Goal: Task Accomplishment & Management: Manage account settings

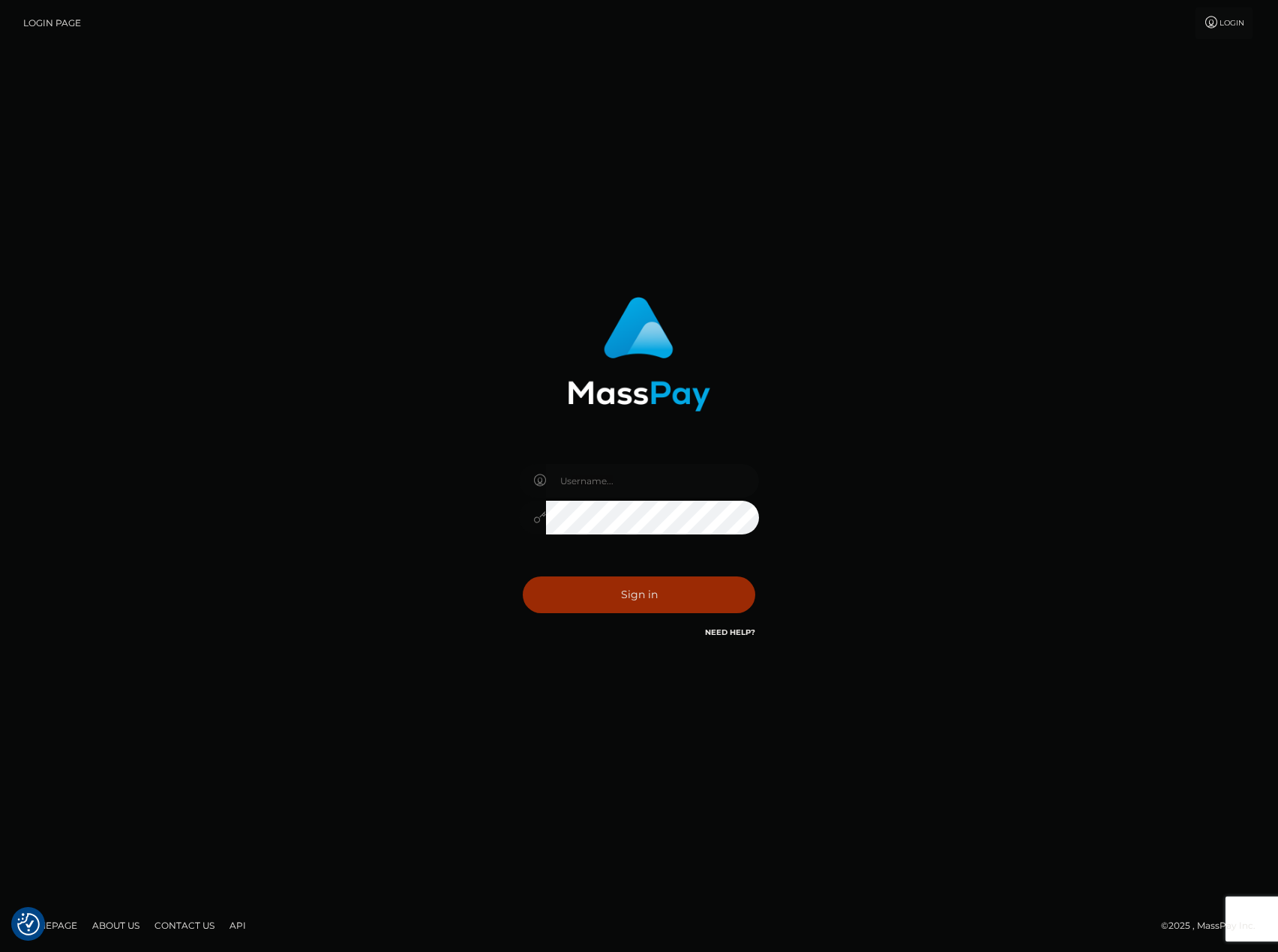
type input "[PERSON_NAME][DOMAIN_NAME]"
click at [670, 604] on button "Sign in" at bounding box center [639, 594] width 233 height 37
type input "carlos.VIP"
click at [647, 597] on button "Sign in" at bounding box center [639, 594] width 233 height 37
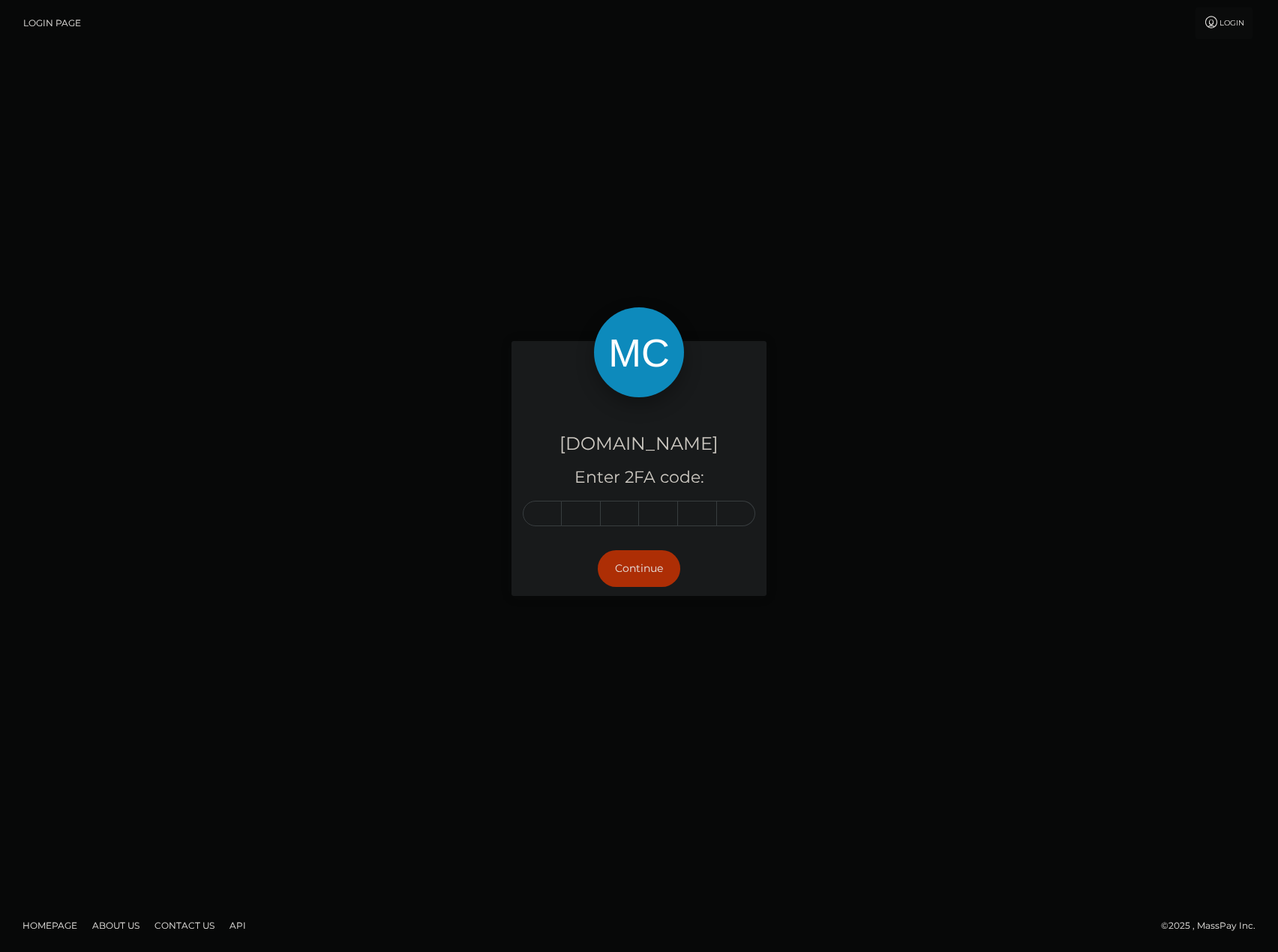
click at [1162, 502] on div "[DOMAIN_NAME] Enter 2FA code: Continue" at bounding box center [639, 476] width 1278 height 494
click at [1131, 442] on div "[DOMAIN_NAME] Enter 2FA code: Continue" at bounding box center [639, 476] width 1278 height 494
click at [1272, 464] on div "[DOMAIN_NAME] Enter 2FA code: Continue" at bounding box center [639, 476] width 1278 height 494
